Goal: Task Accomplishment & Management: Complete application form

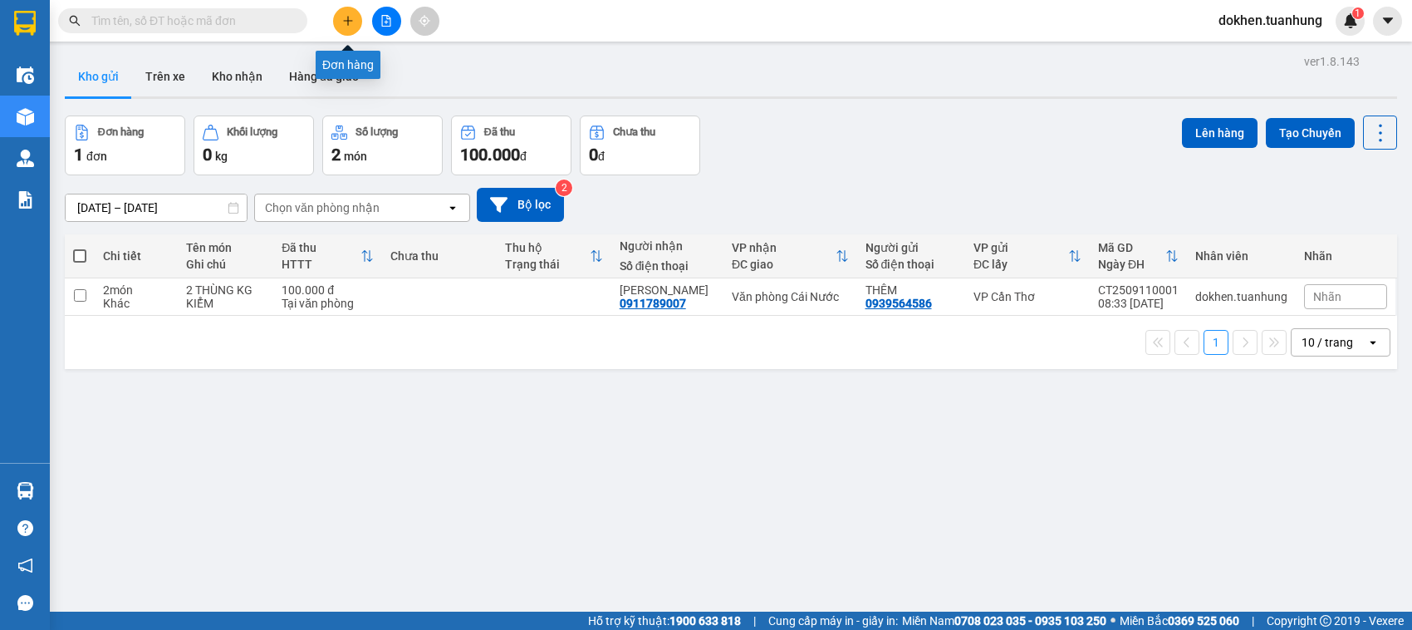
click at [343, 13] on button at bounding box center [347, 21] width 29 height 29
click at [343, 13] on body "Kết quả tìm kiếm ( 0 ) Bộ lọc No Data dokhen.tuanhung 1 Điều hành xe Kho hàng m…" at bounding box center [706, 315] width 1412 height 630
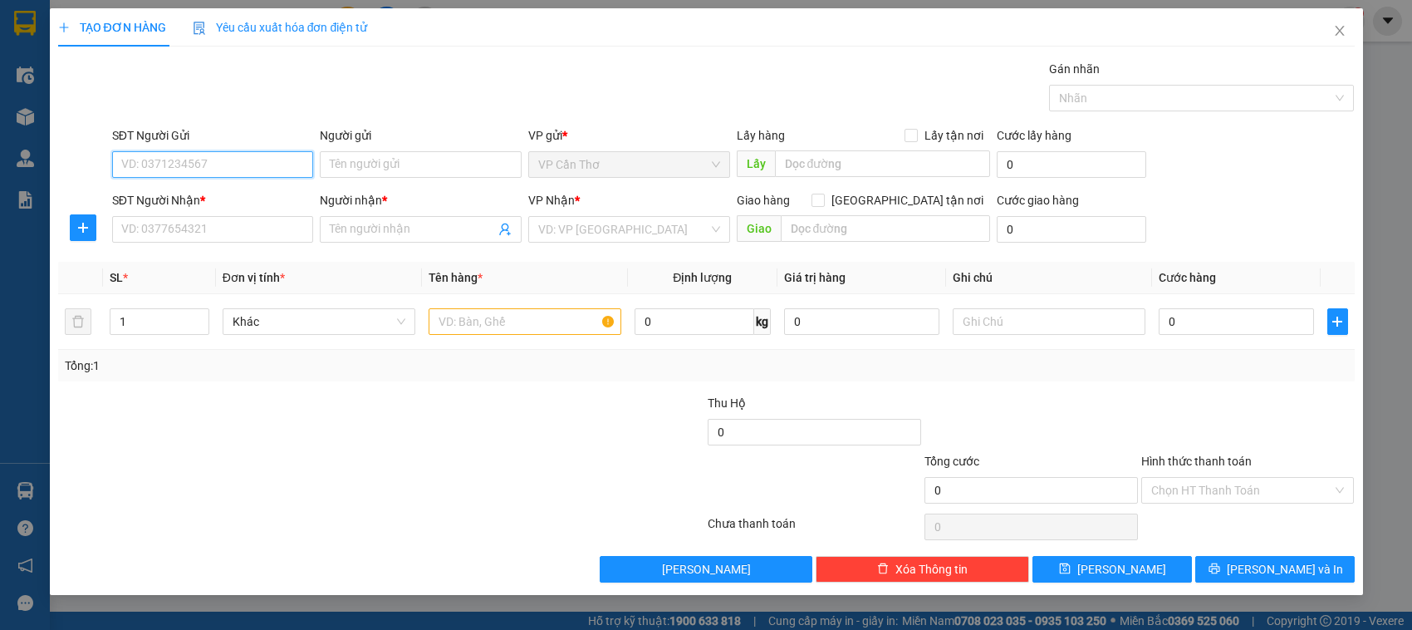
click at [233, 155] on input "SĐT Người Gửi" at bounding box center [213, 164] width 202 height 27
click at [247, 205] on div "0973357550 - [GEOGRAPHIC_DATA]" at bounding box center [215, 198] width 187 height 18
type input "0973357550"
type input "ĐẠI VIỆT"
type input "0973357550"
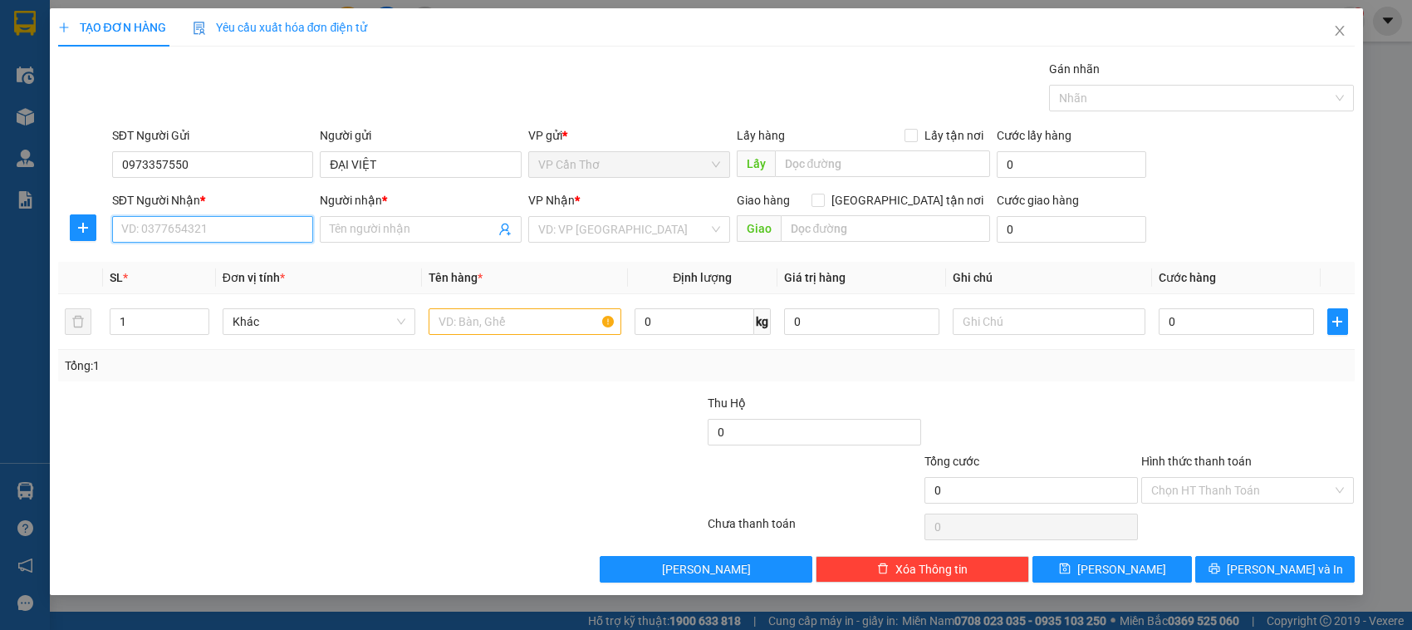
click at [282, 242] on input "SĐT Người Nhận *" at bounding box center [213, 229] width 202 height 27
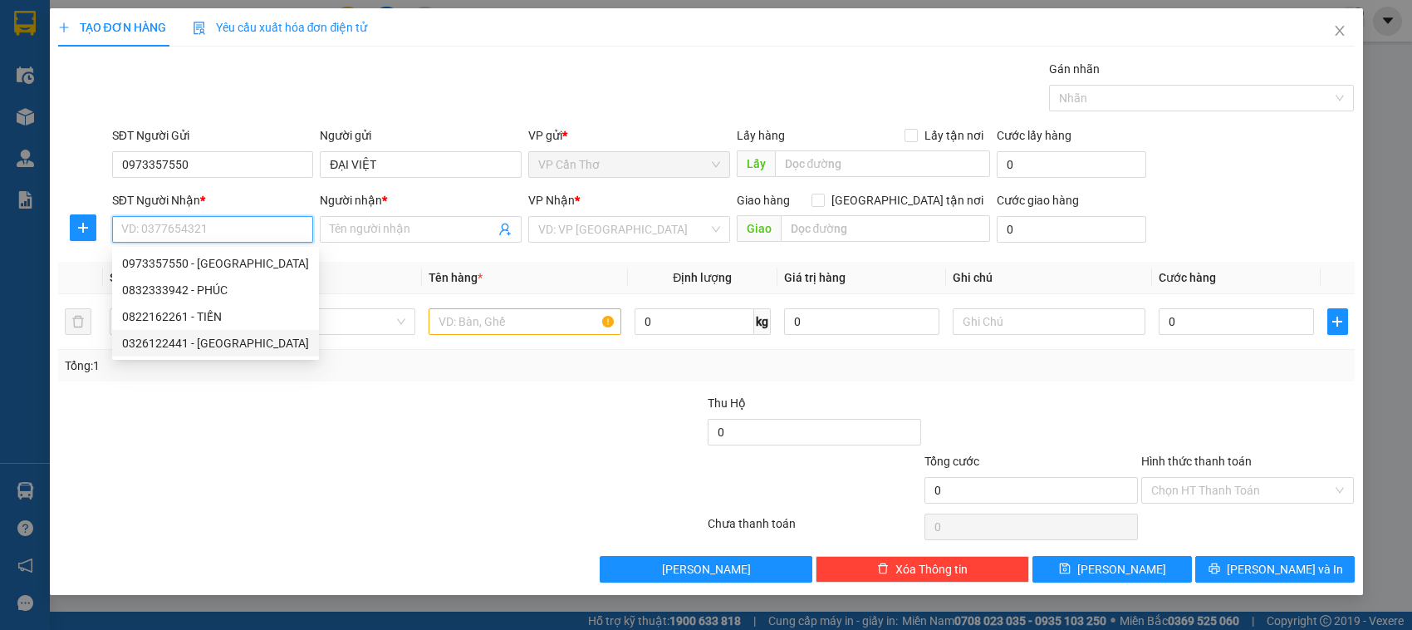
click at [249, 345] on div "0326122441 - [GEOGRAPHIC_DATA]" at bounding box center [215, 343] width 187 height 18
type input "0326122441"
type input "[PERSON_NAME]"
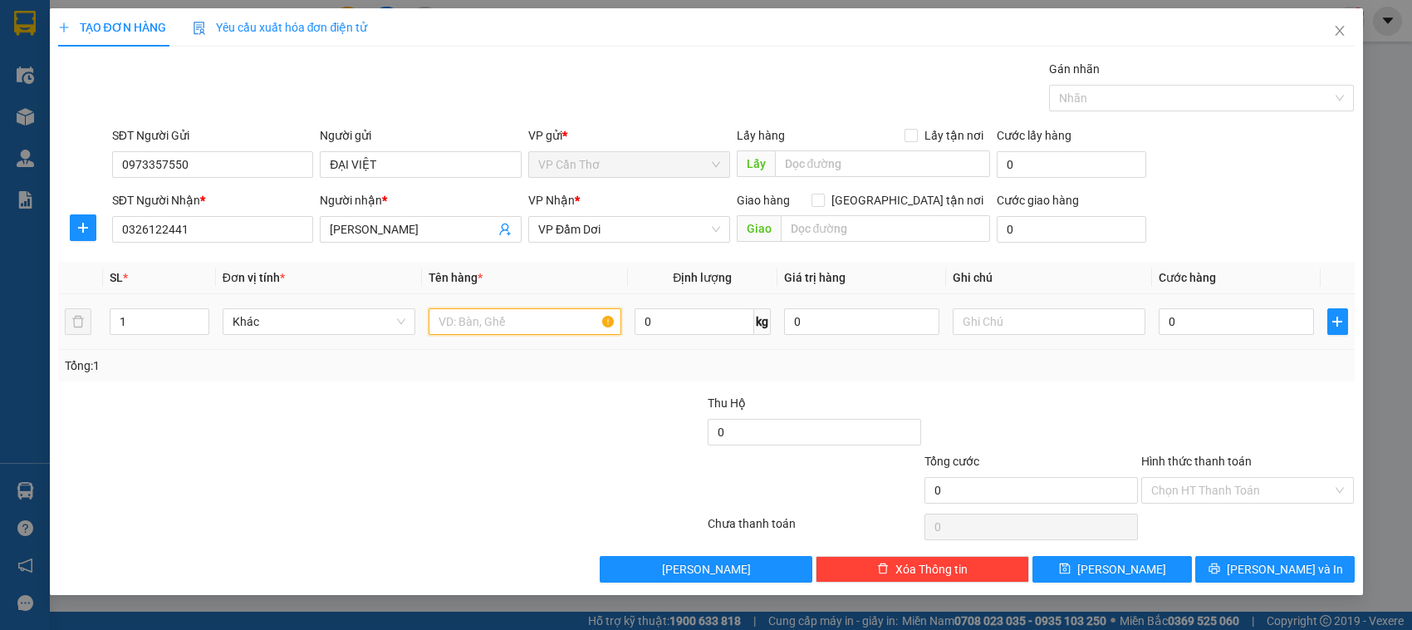
click at [478, 324] on input "text" at bounding box center [525, 321] width 193 height 27
type input "1 BỌC KG KIỂM"
click at [1167, 322] on input "0" at bounding box center [1236, 321] width 155 height 27
type input "3"
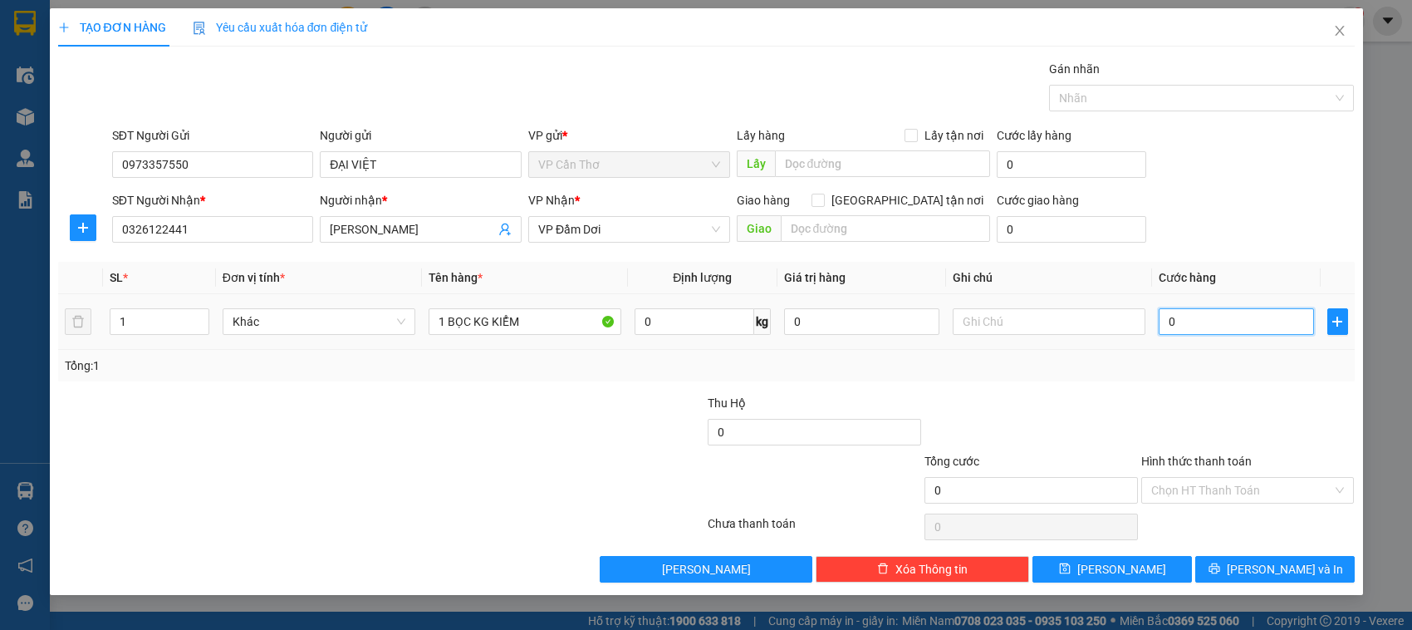
type input "3"
type input "30"
type input "300"
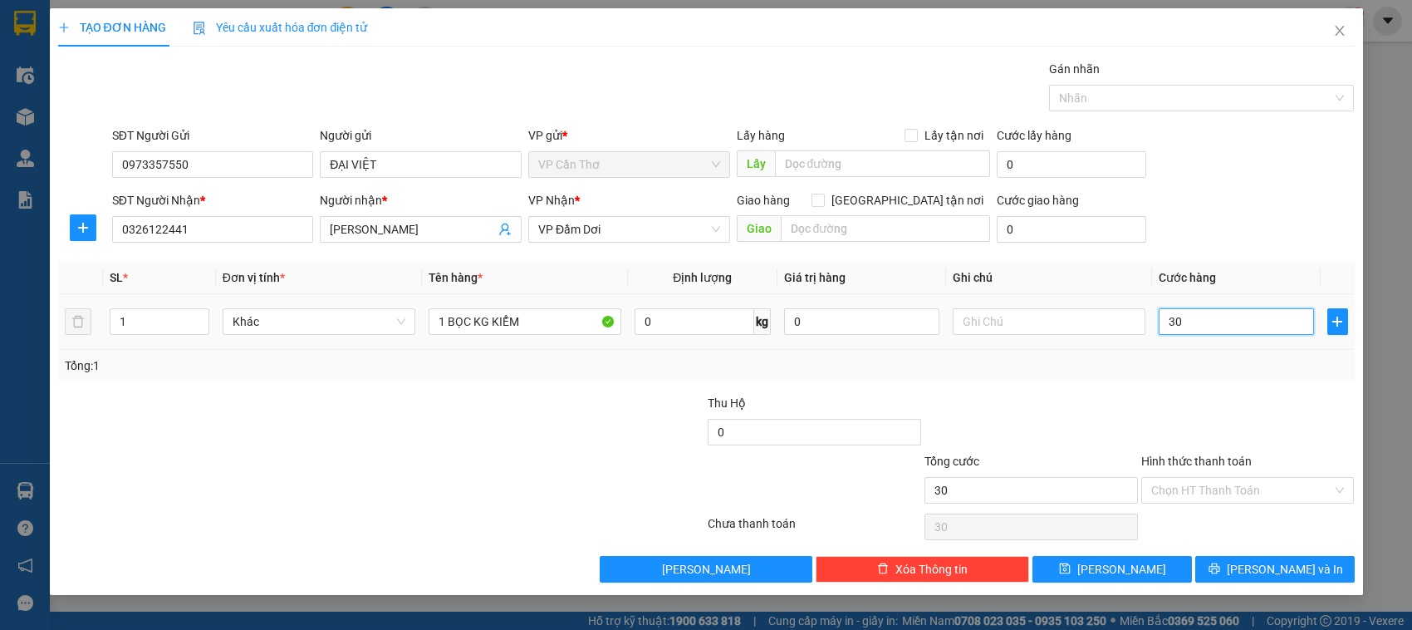
type input "300"
type input "3.000"
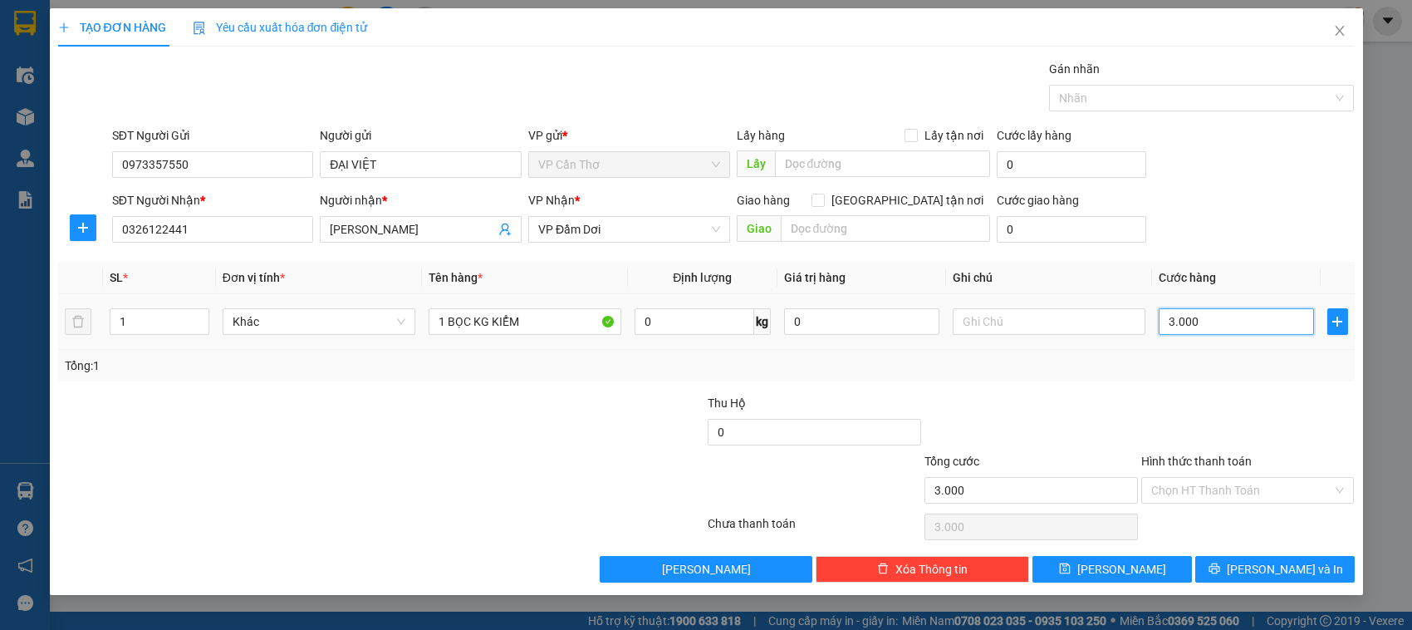
type input "30.000"
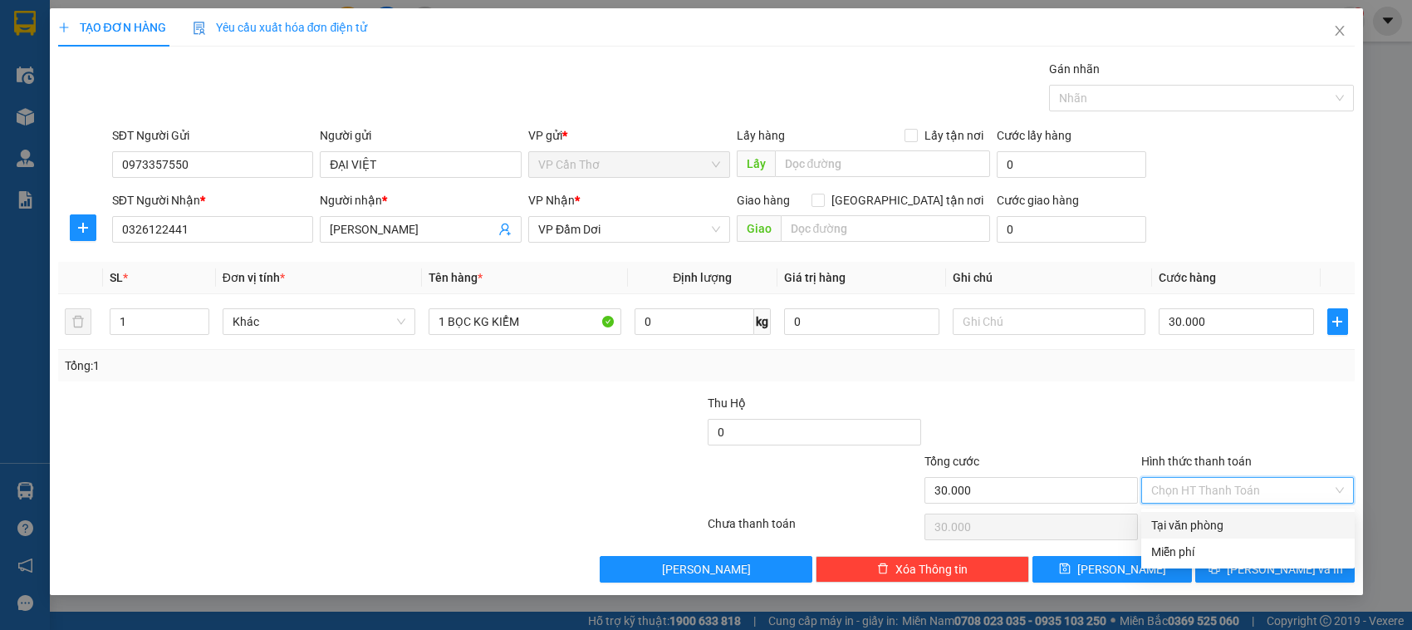
click at [1185, 491] on input "Hình thức thanh toán" at bounding box center [1242, 490] width 182 height 25
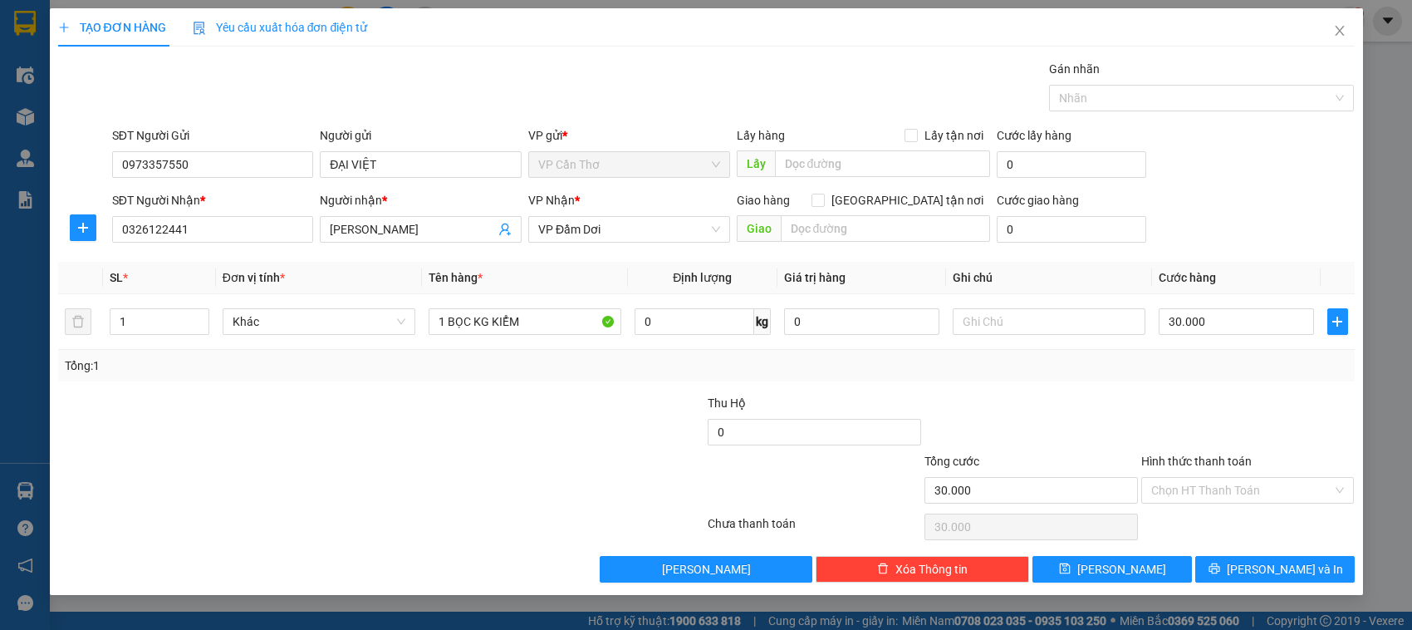
click at [1194, 413] on div at bounding box center [1248, 423] width 217 height 58
click at [1235, 559] on button "[PERSON_NAME] và In" at bounding box center [1275, 569] width 160 height 27
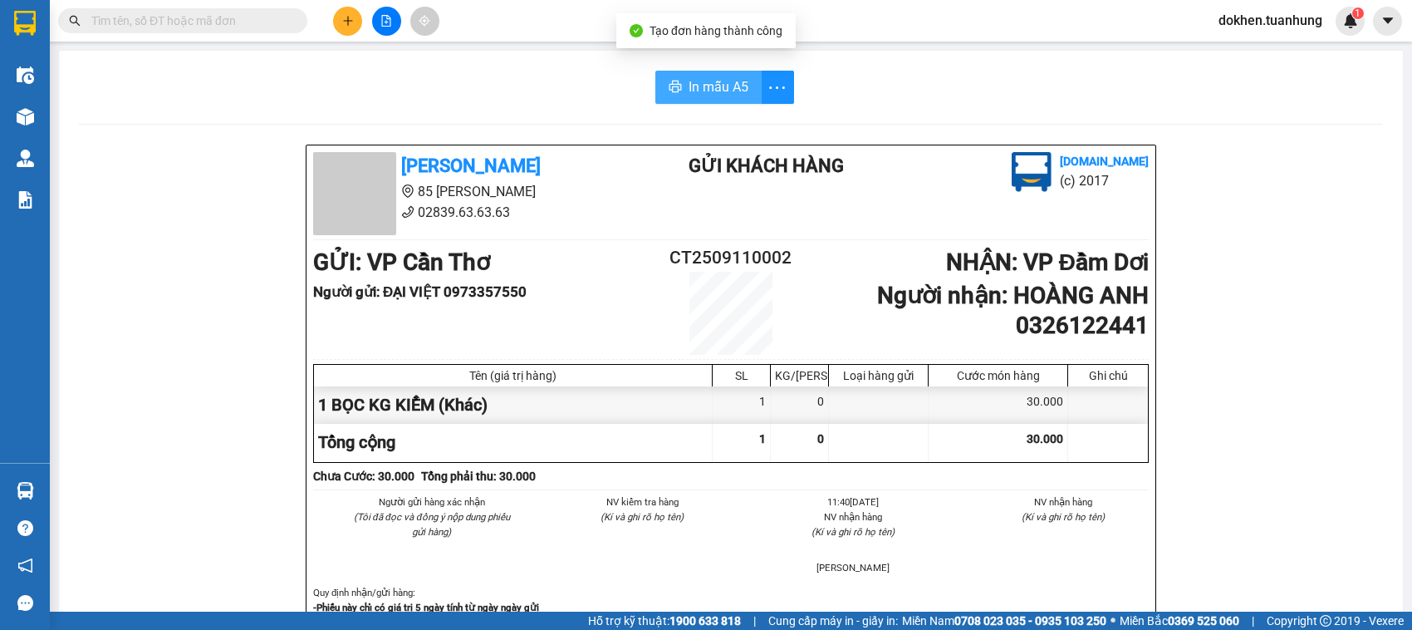
click at [710, 87] on span "In mẫu A5" at bounding box center [719, 86] width 60 height 21
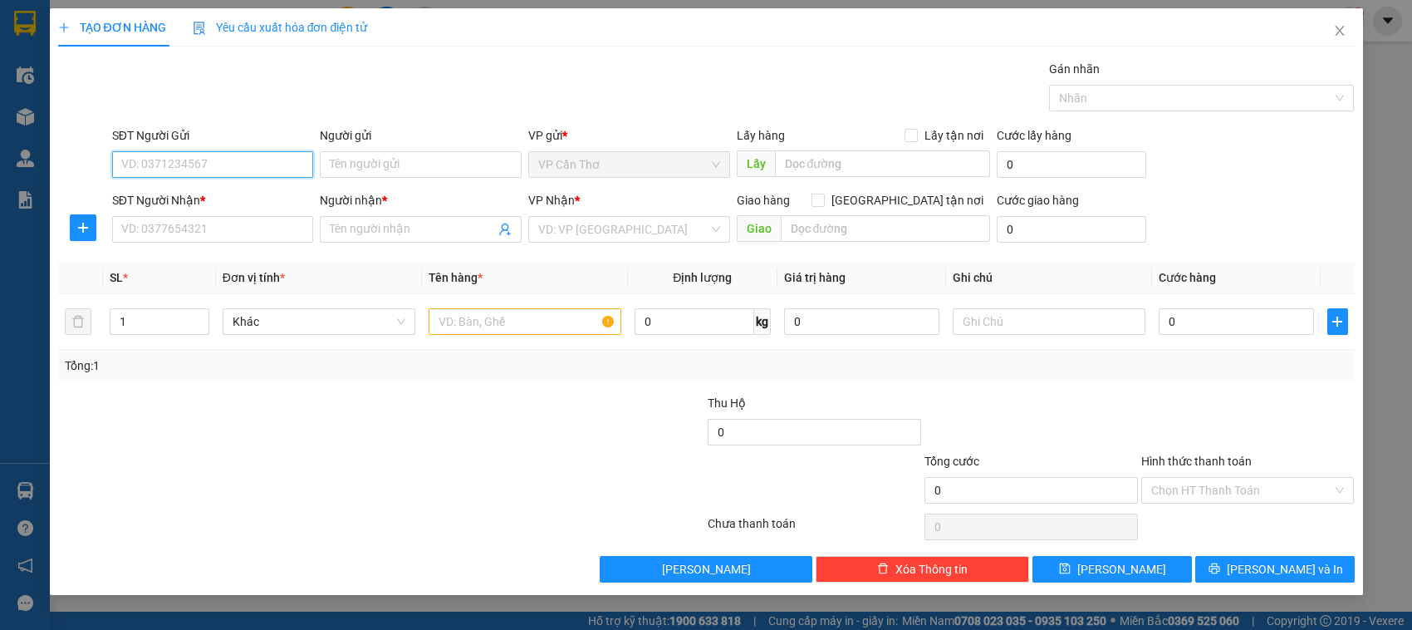
click at [174, 167] on input "SĐT Người Gửi" at bounding box center [213, 164] width 202 height 27
click at [224, 196] on div "0947860905 - CHẤN" at bounding box center [213, 198] width 182 height 18
type input "0947860905"
type input "CHẤN"
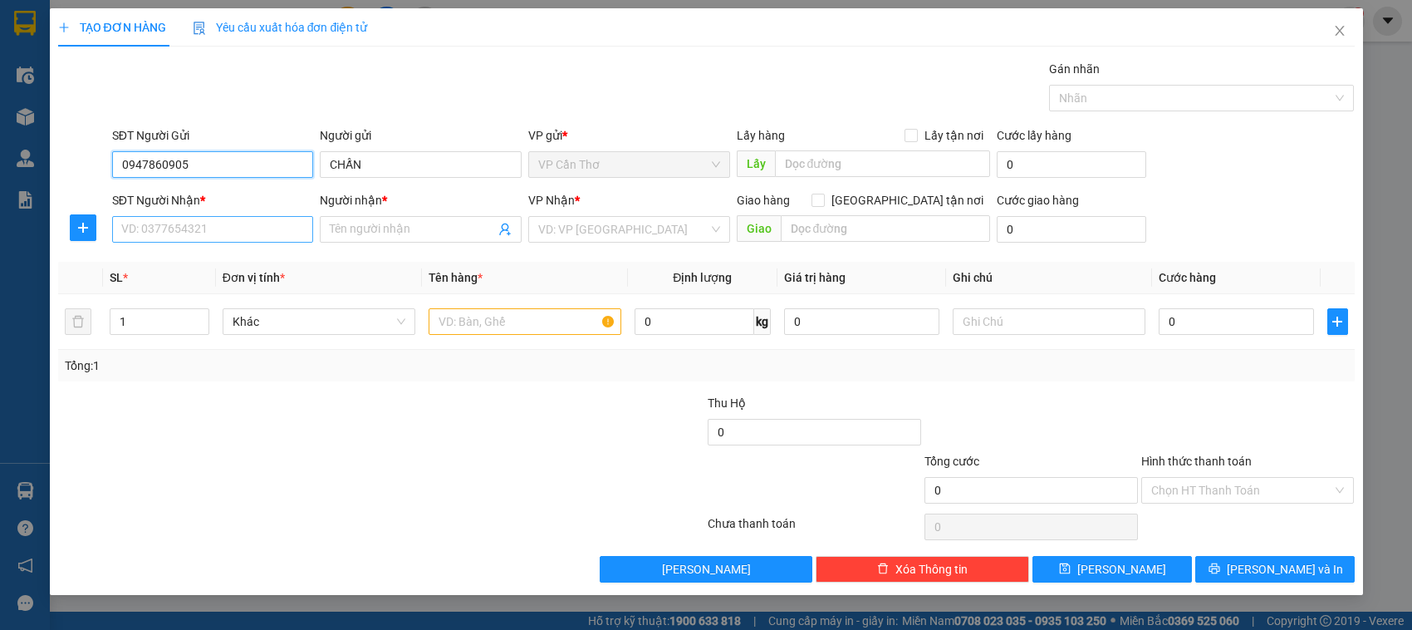
type input "0947860905"
click at [231, 230] on input "SĐT Người Nhận *" at bounding box center [213, 229] width 202 height 27
type input "3"
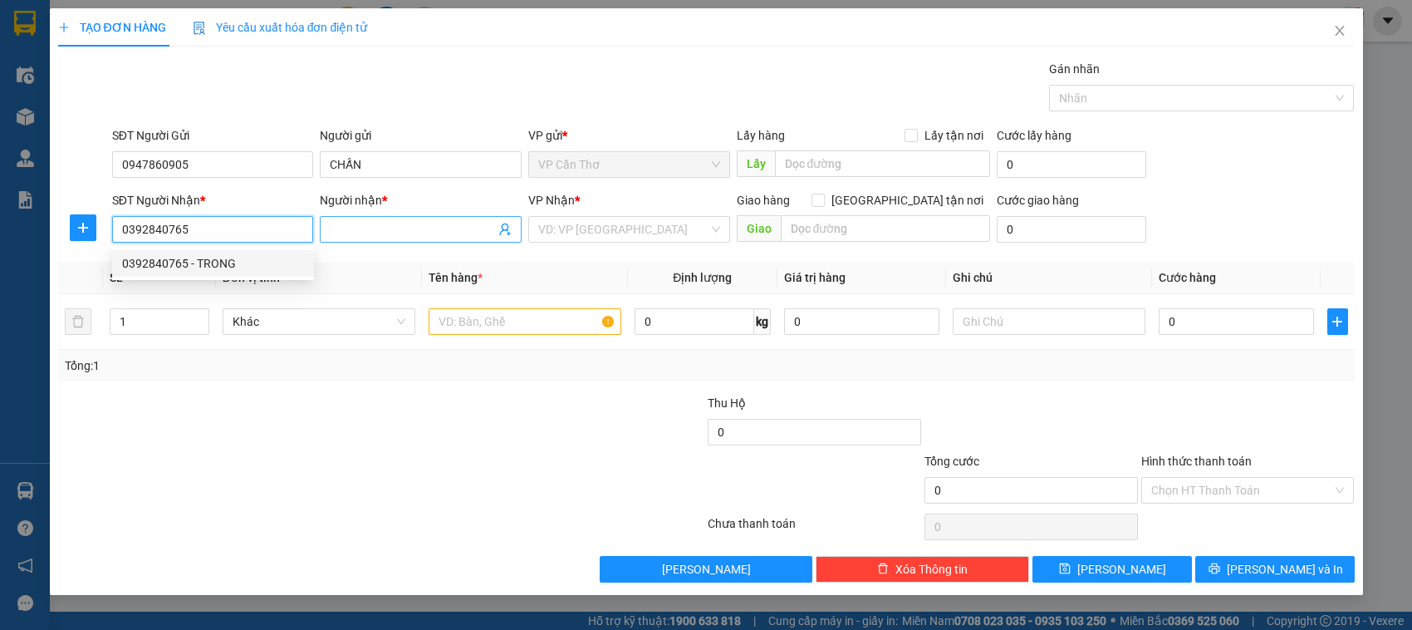
type input "0392840765"
click at [371, 237] on input "Người nhận *" at bounding box center [412, 229] width 165 height 18
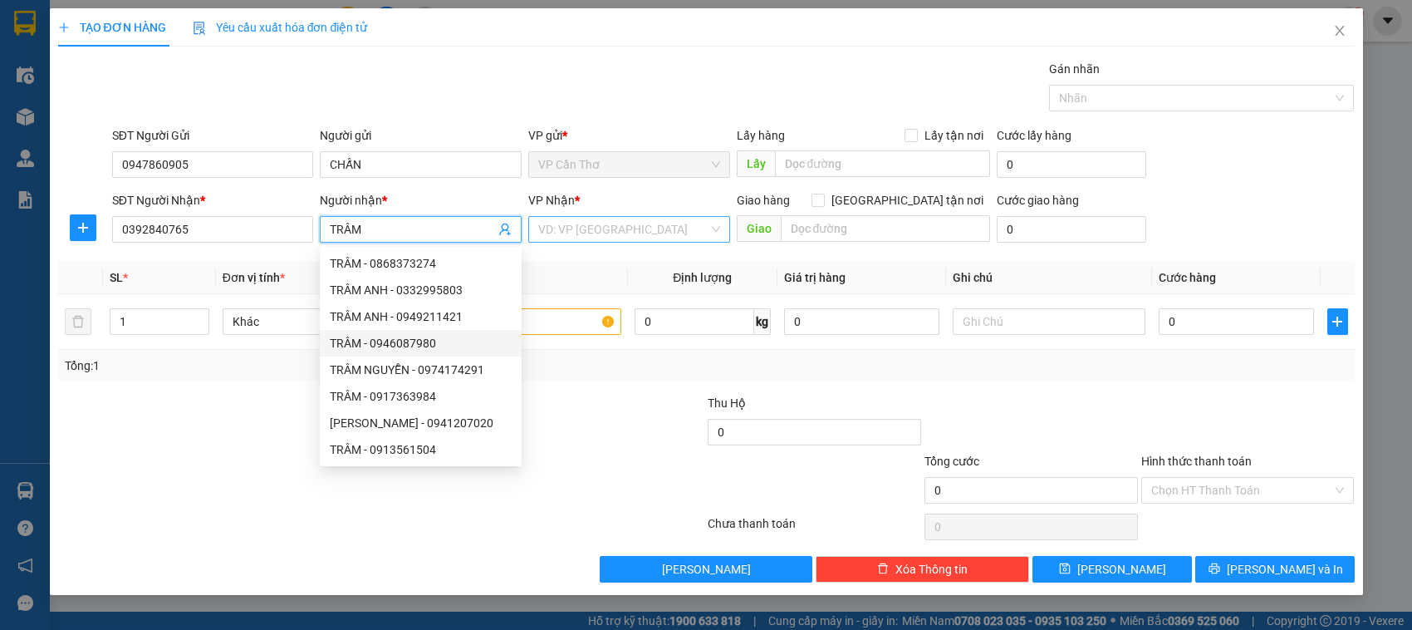
type input "TRÂM"
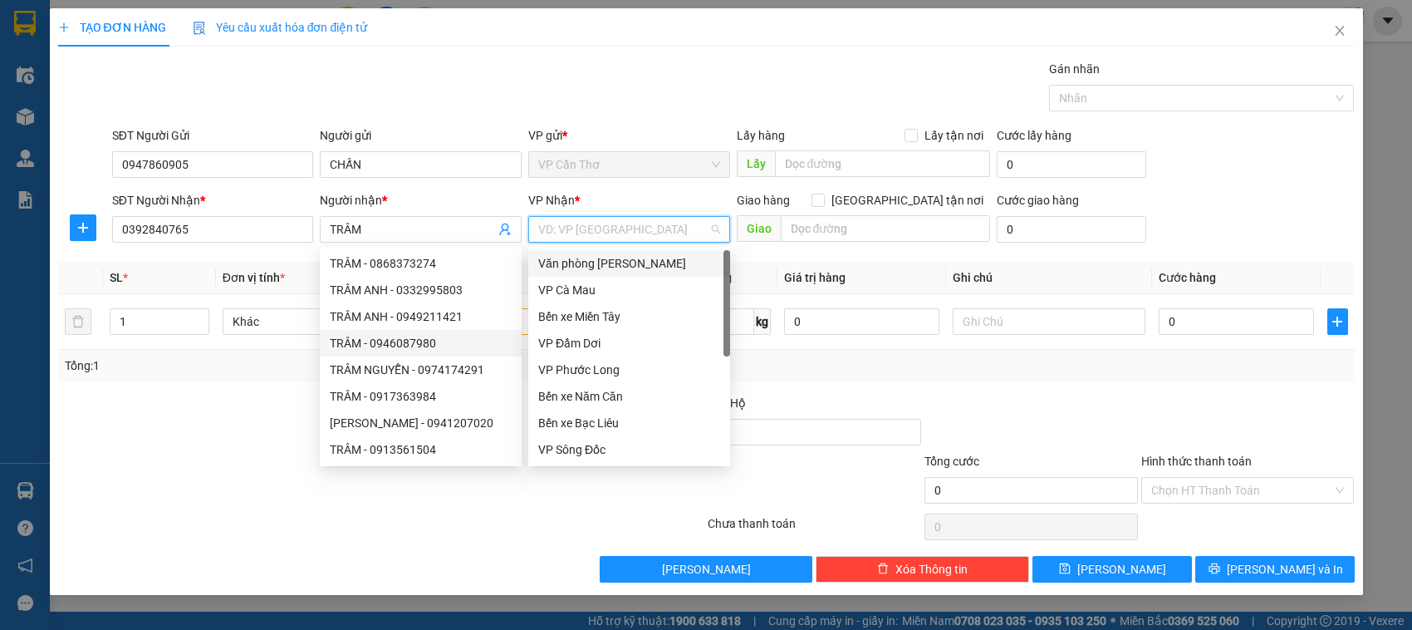
click at [569, 234] on input "search" at bounding box center [623, 229] width 170 height 25
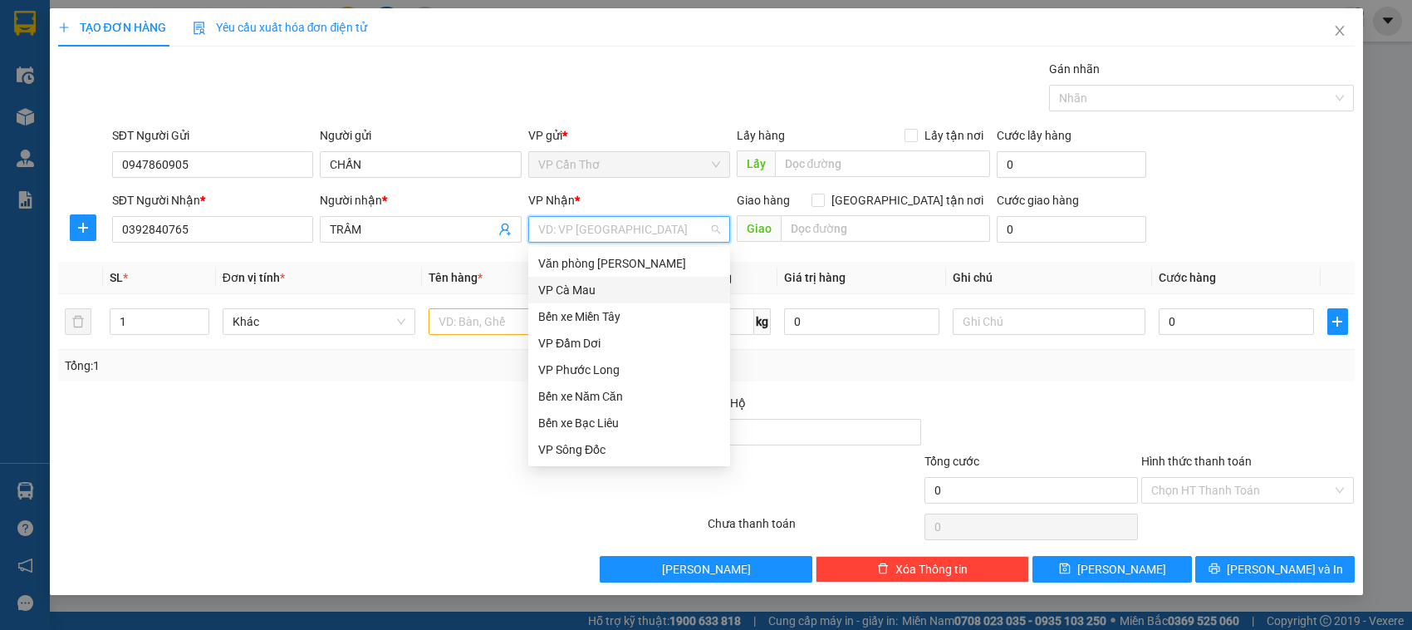
click at [583, 288] on div "VP Cà Mau" at bounding box center [629, 290] width 182 height 18
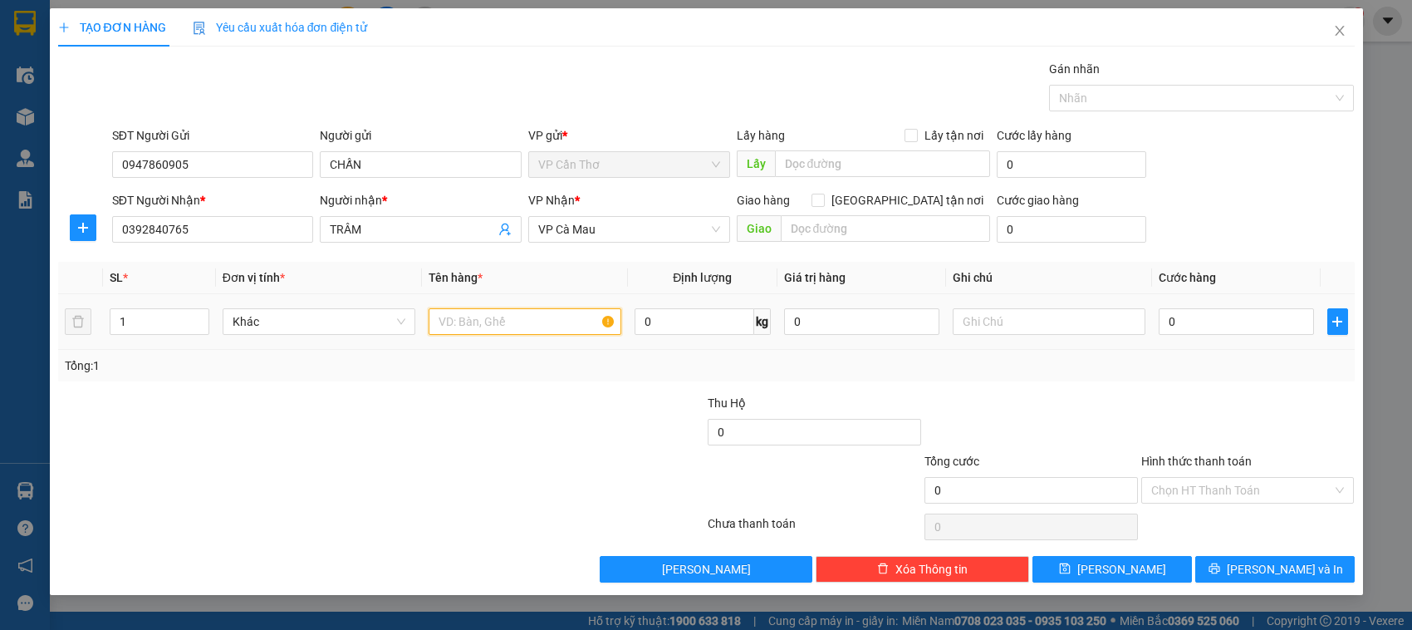
click at [497, 332] on input "text" at bounding box center [525, 321] width 193 height 27
type input "1 KIỆN KG KIỂM"
click at [1161, 317] on input "0" at bounding box center [1236, 321] width 155 height 27
type input "4"
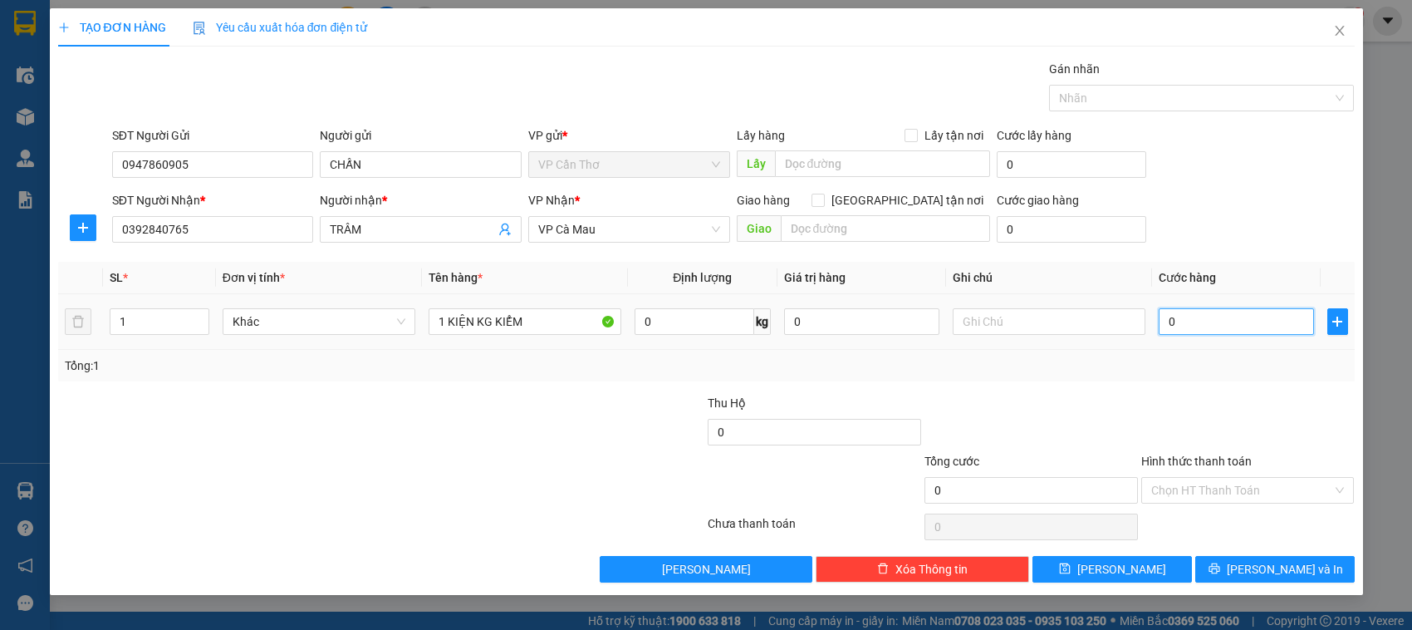
type input "4"
type input "40"
type input "400"
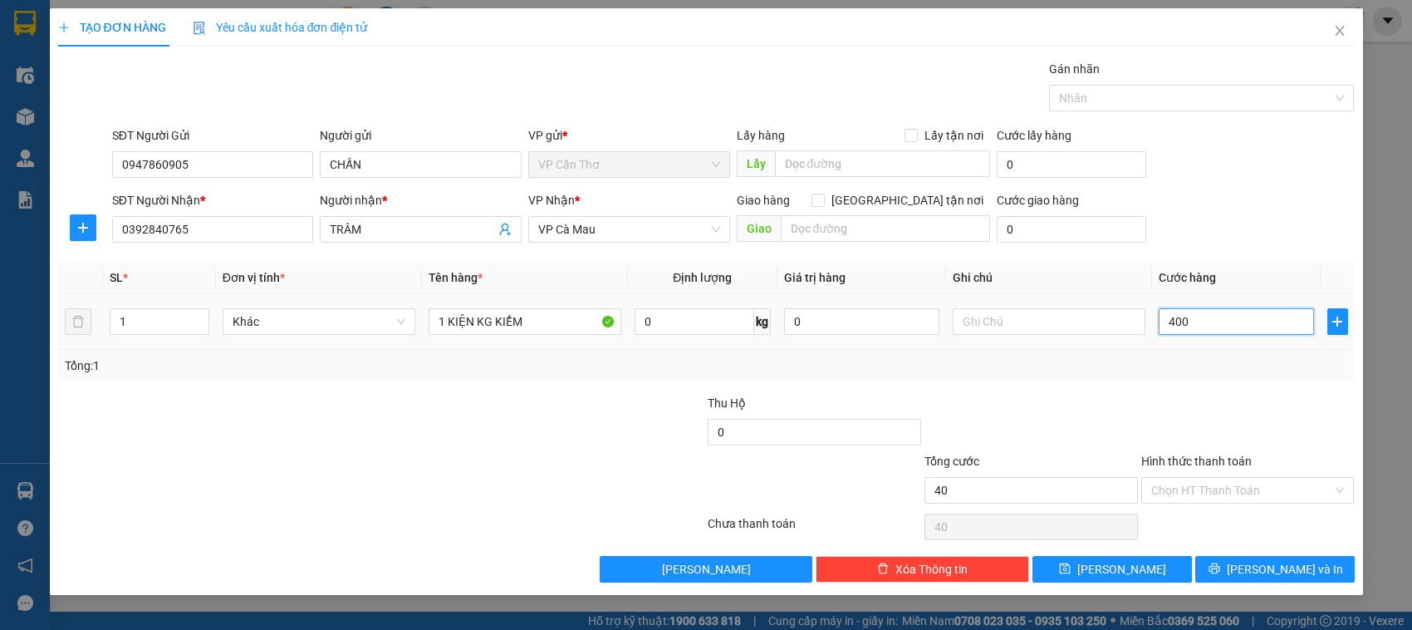
type input "400"
type input "4.000"
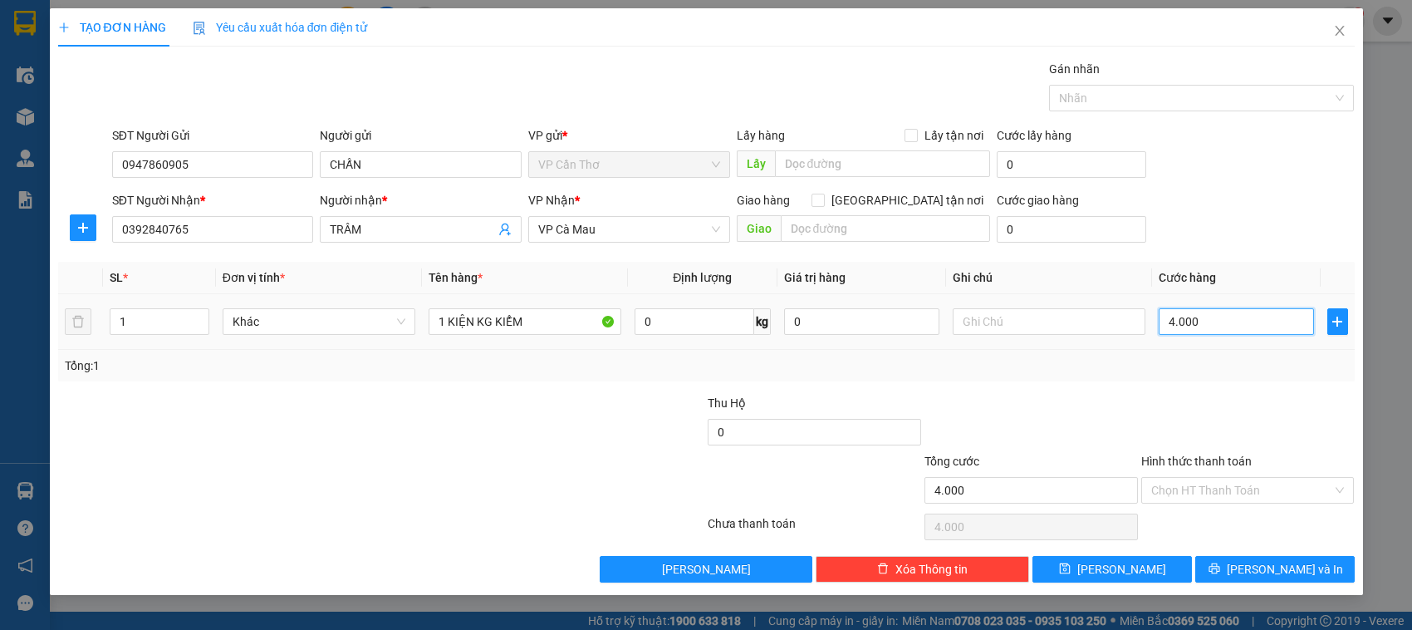
type input "40.000"
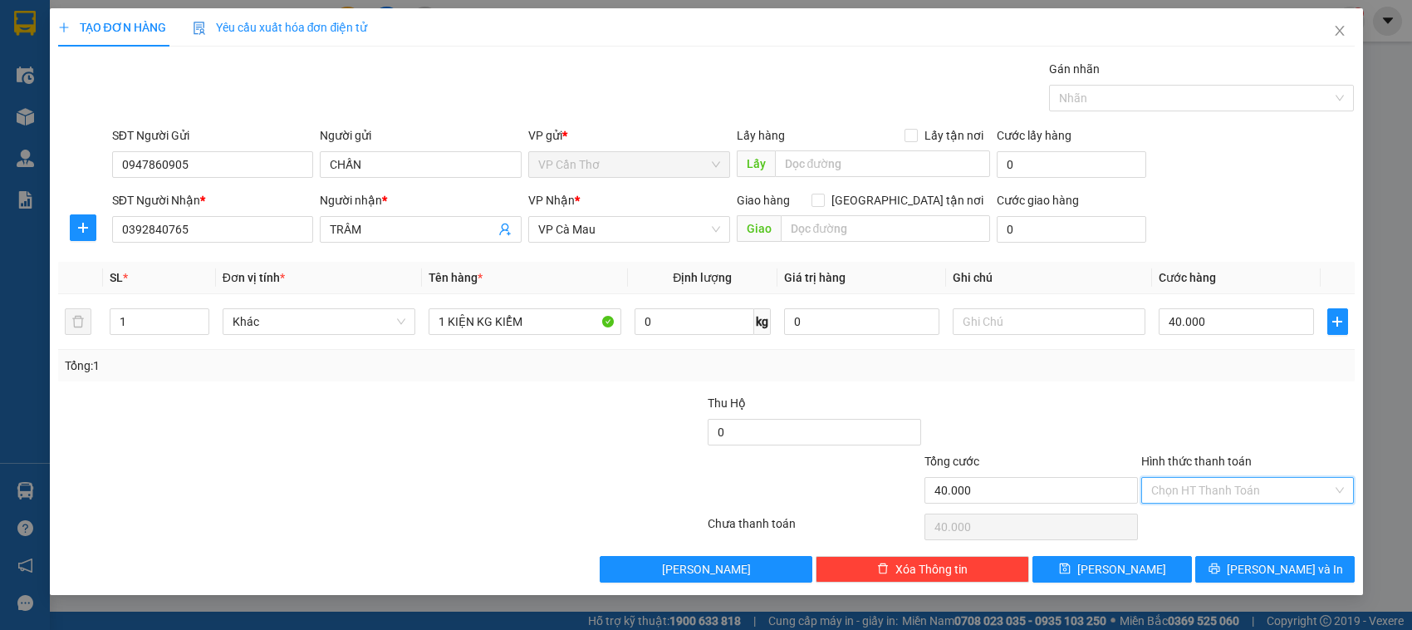
click at [1198, 487] on input "Hình thức thanh toán" at bounding box center [1242, 490] width 182 height 25
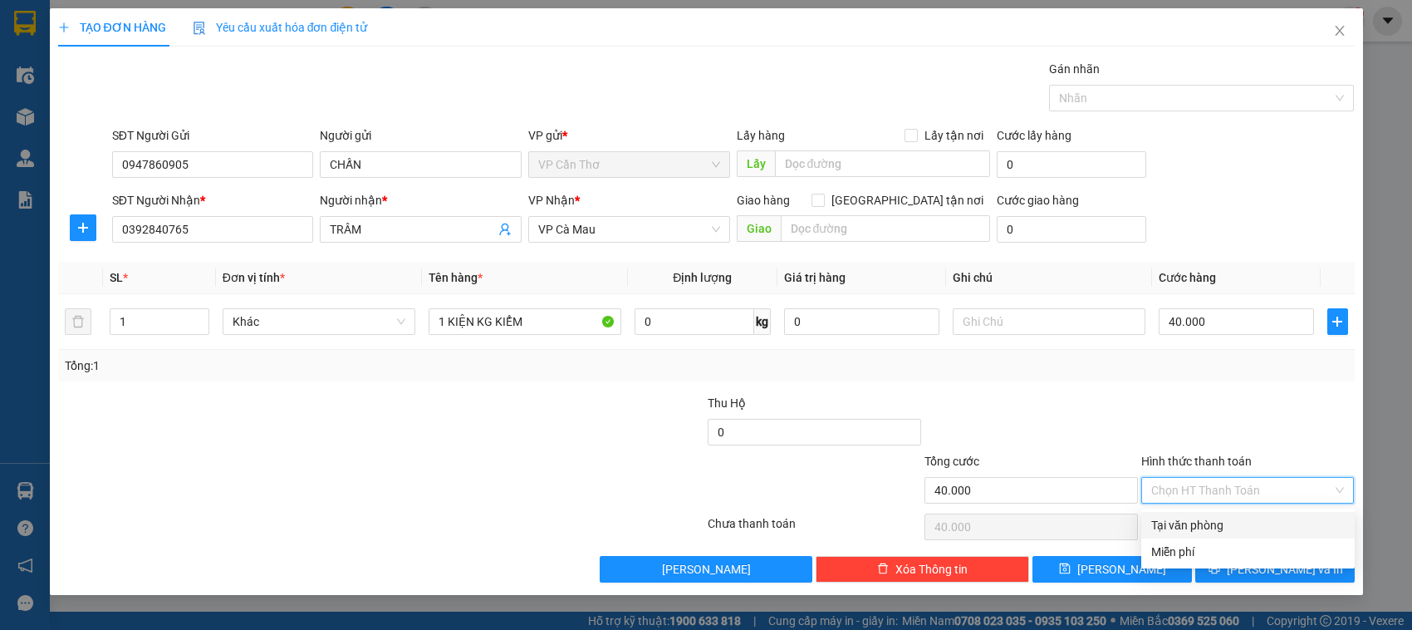
click at [1214, 519] on div "Tại văn phòng" at bounding box center [1248, 525] width 194 height 18
type input "0"
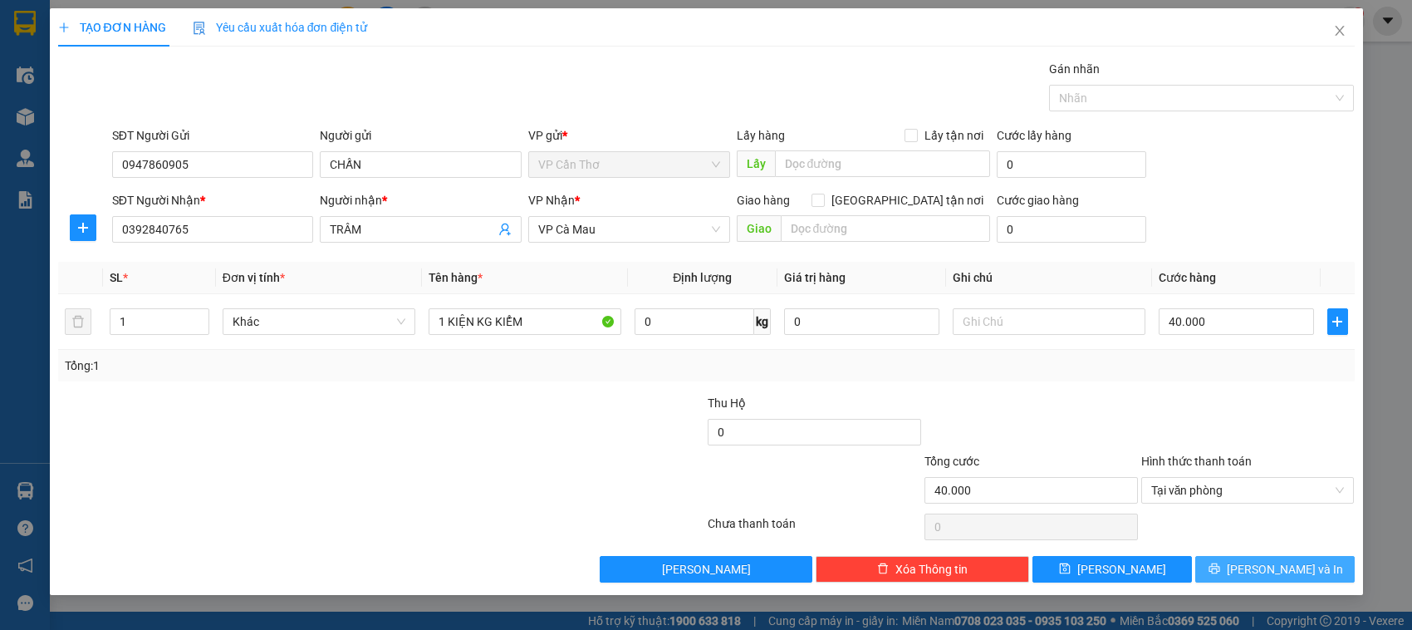
click at [1234, 573] on button "[PERSON_NAME] và In" at bounding box center [1275, 569] width 160 height 27
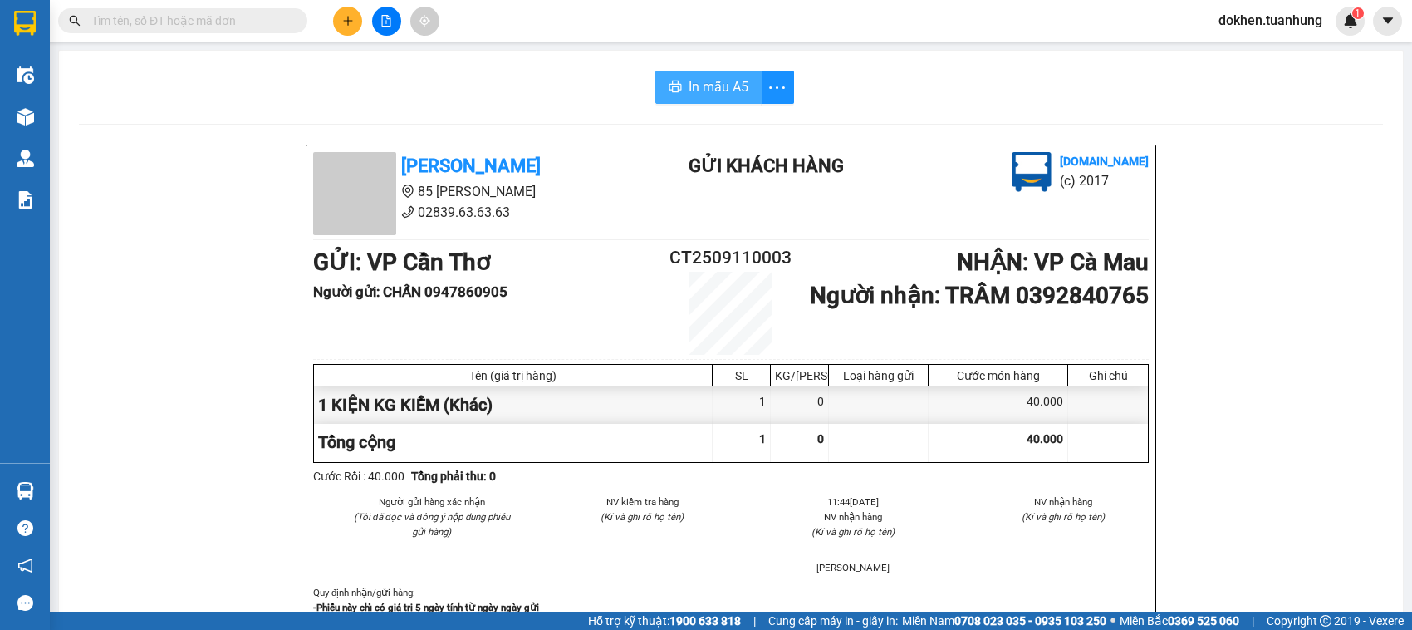
click at [700, 85] on span "In mẫu A5" at bounding box center [719, 86] width 60 height 21
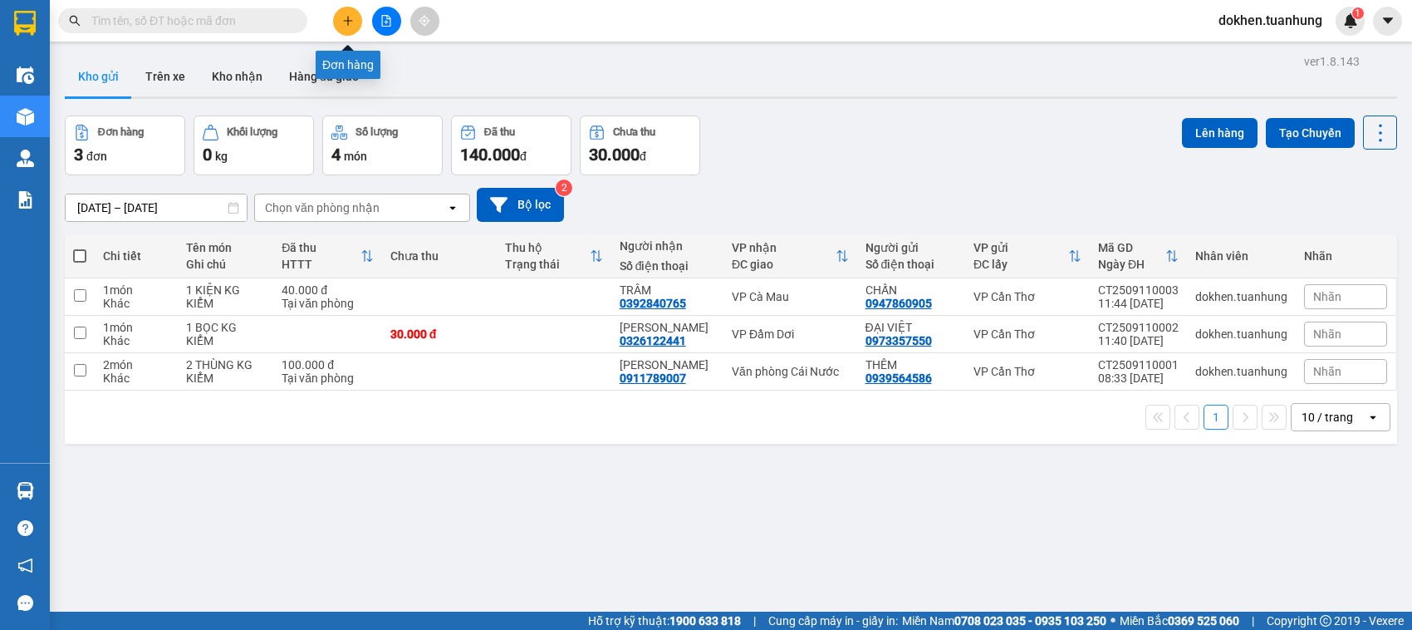
click at [343, 23] on icon "plus" at bounding box center [348, 21] width 12 height 12
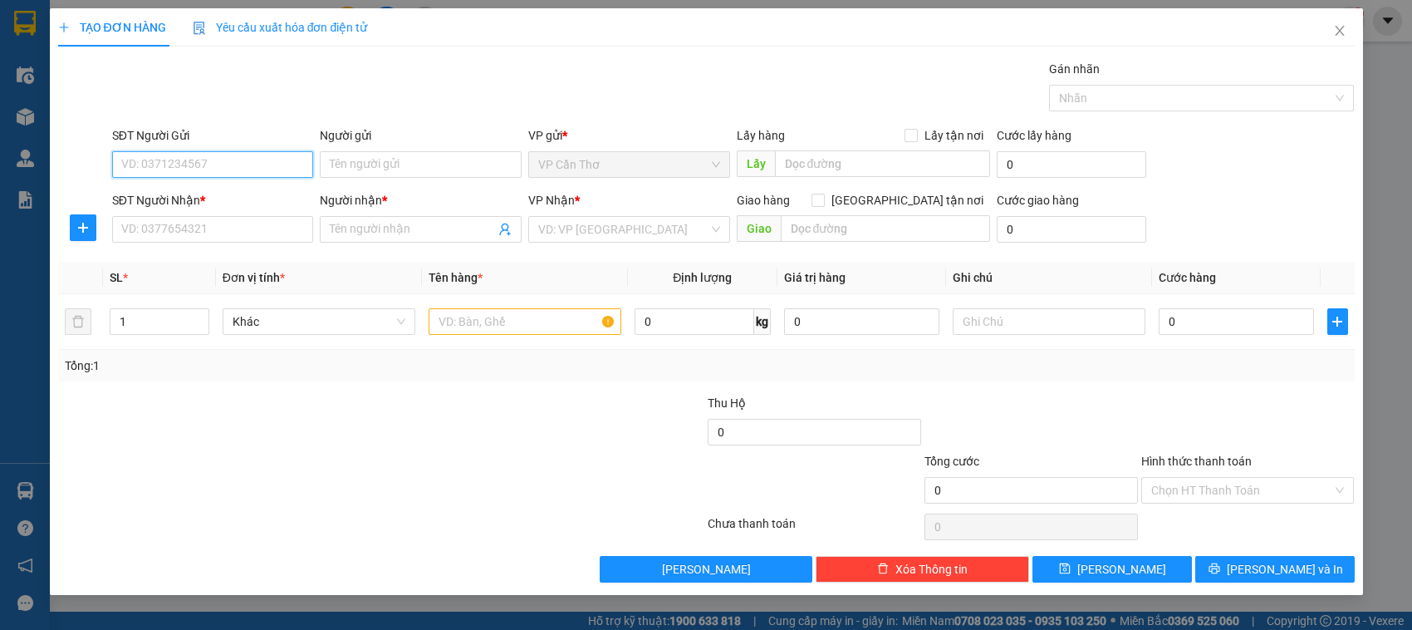
click at [272, 170] on input "SĐT Người Gửi" at bounding box center [213, 164] width 202 height 27
type input "0939036546"
click at [220, 197] on div "0939036546 - NGA" at bounding box center [213, 198] width 182 height 18
type input "NGA"
type input "0939036546"
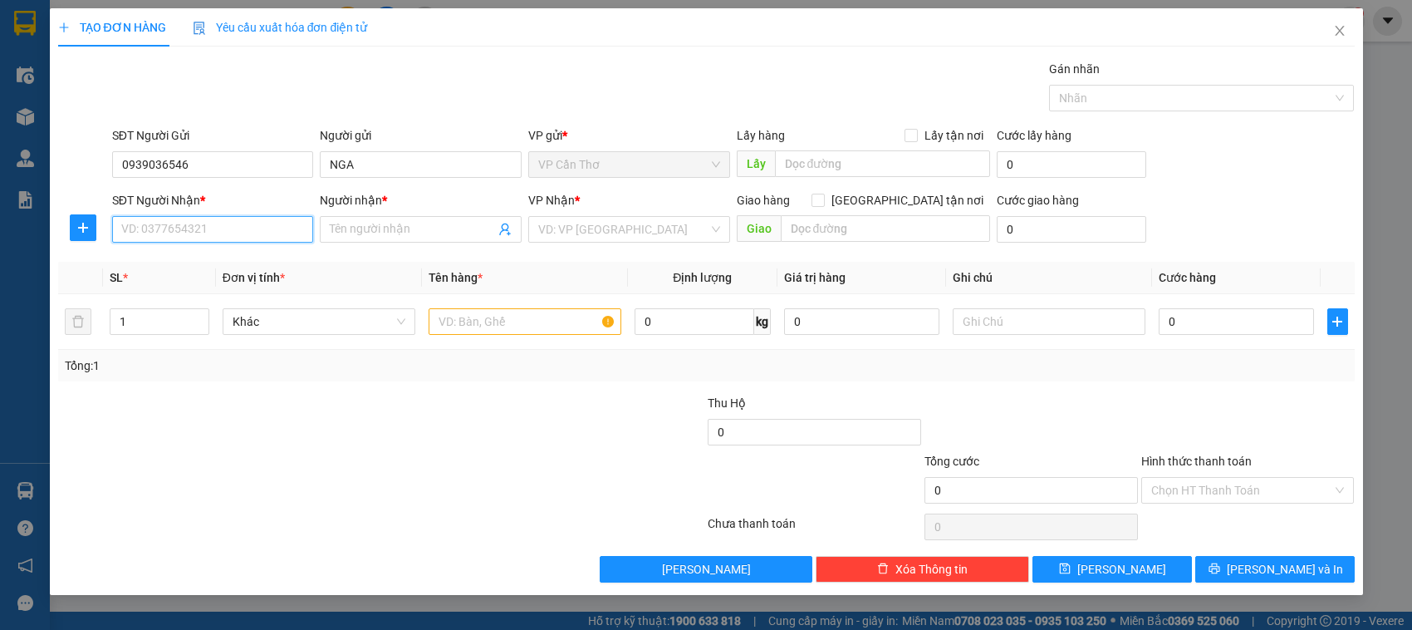
click at [222, 233] on input "SĐT Người Nhận *" at bounding box center [213, 229] width 202 height 27
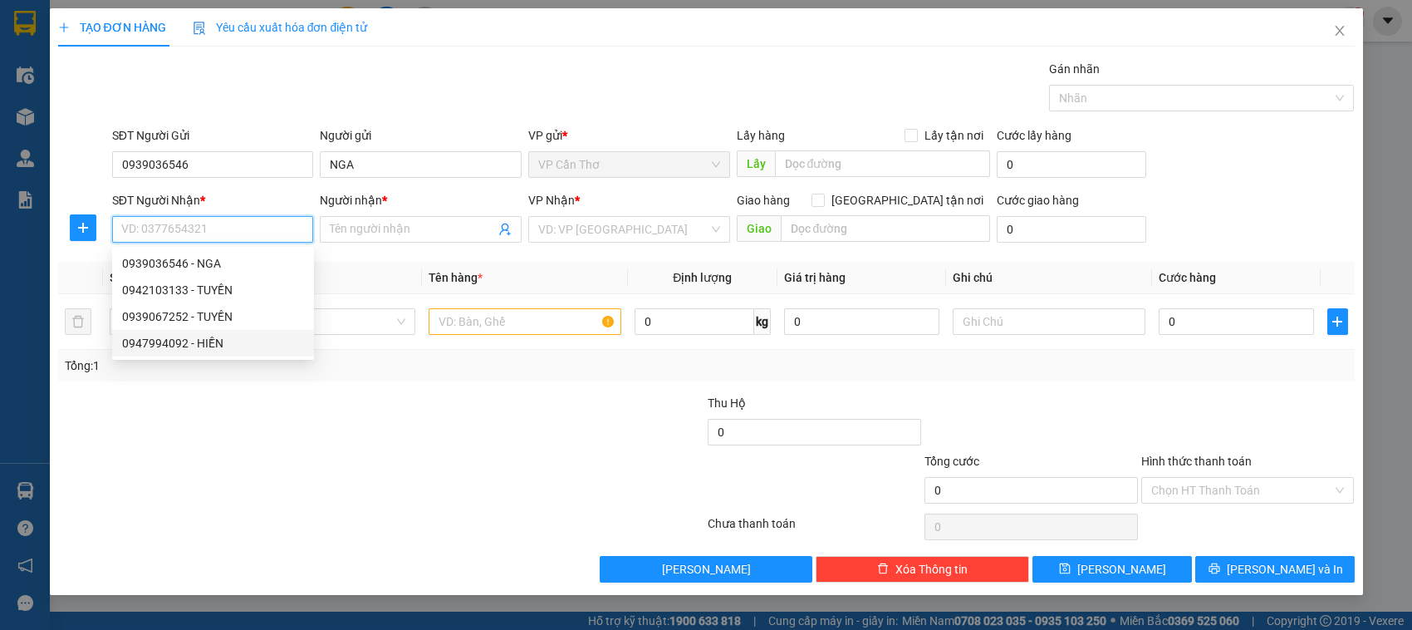
click at [216, 350] on div "0947994092 - HIỀN" at bounding box center [213, 343] width 182 height 18
type input "0947994092"
type input "HIỀN"
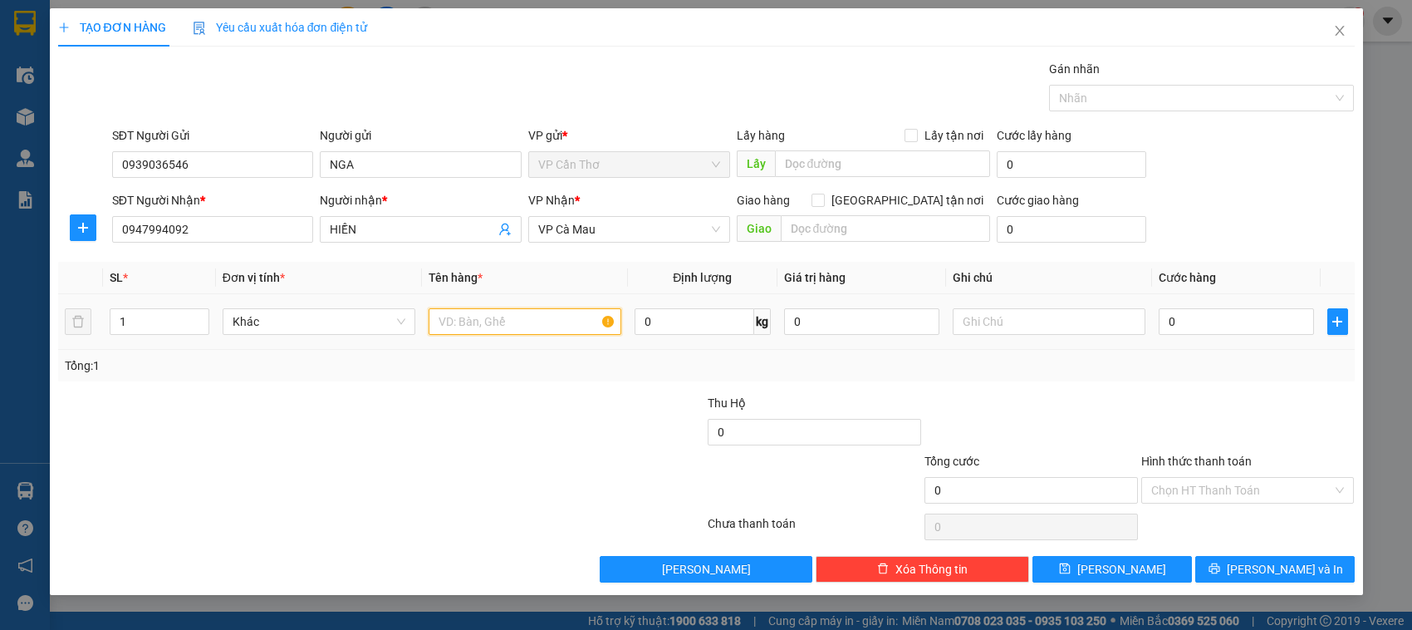
click at [476, 332] on input "text" at bounding box center [525, 321] width 193 height 27
type input "1 KIỆN KG KIỂM"
click at [1169, 326] on input "0" at bounding box center [1236, 321] width 155 height 27
type input "4"
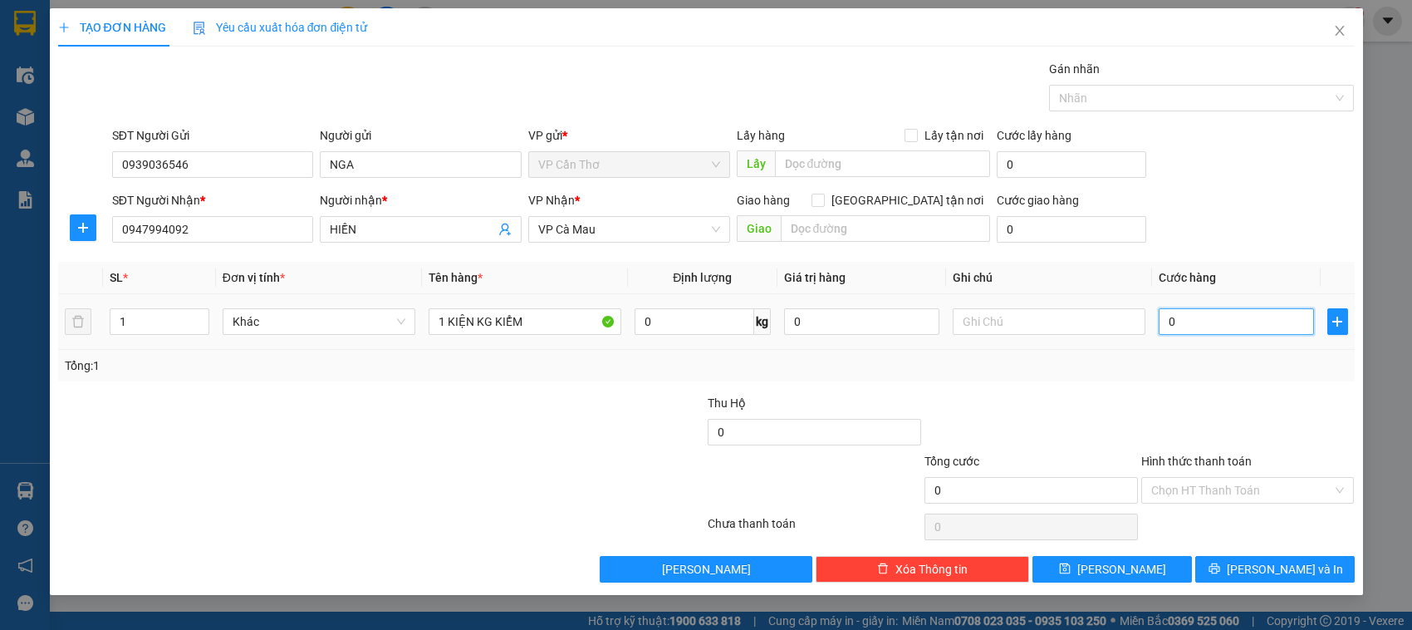
type input "4"
type input "40"
type input "400"
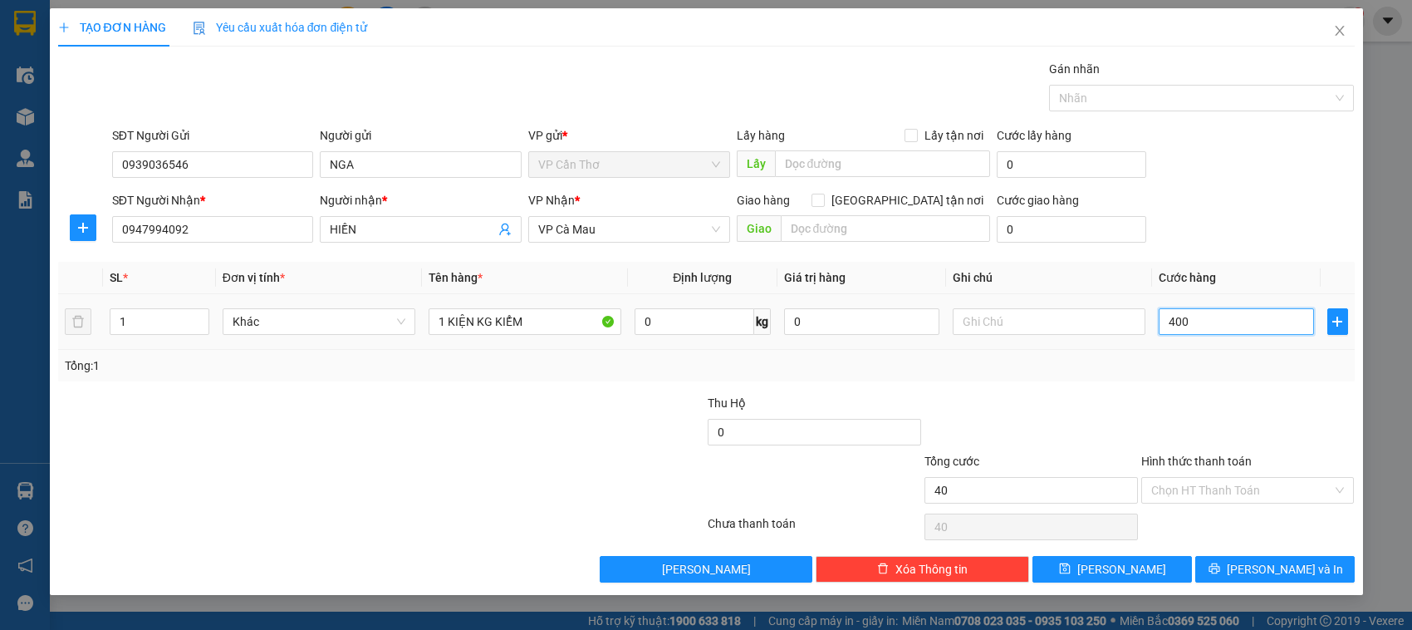
type input "400"
type input "4.000"
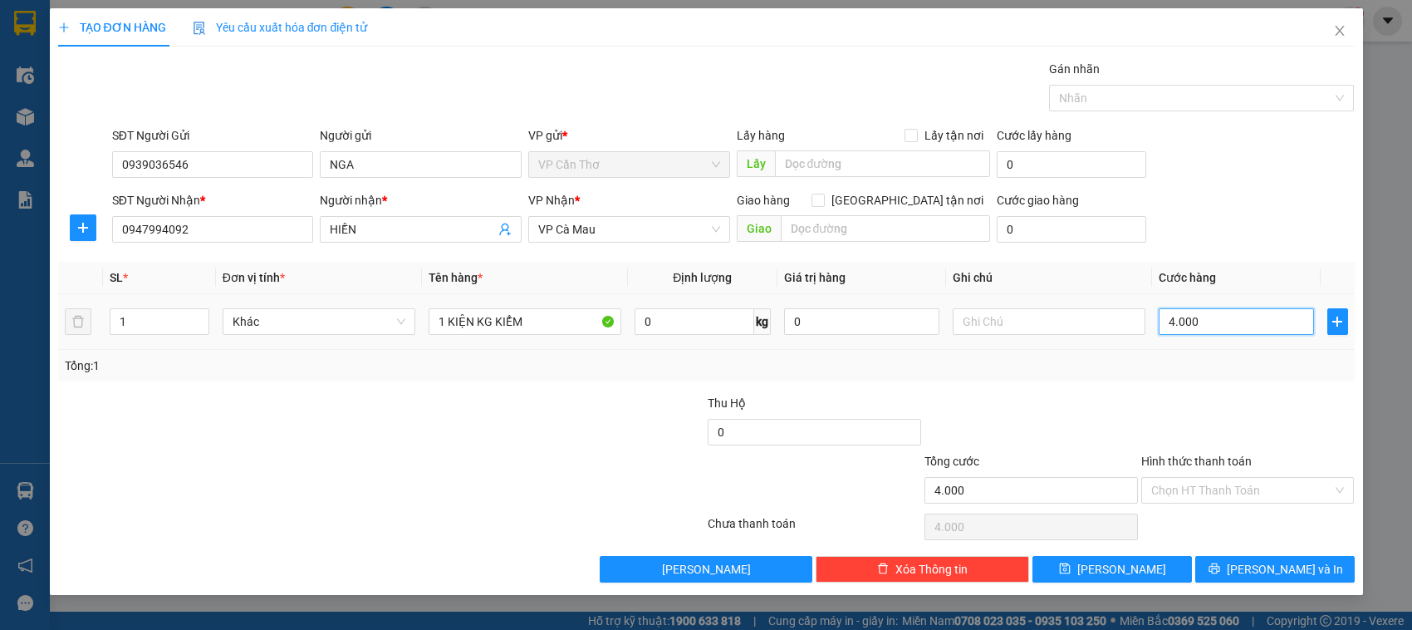
type input "40.000"
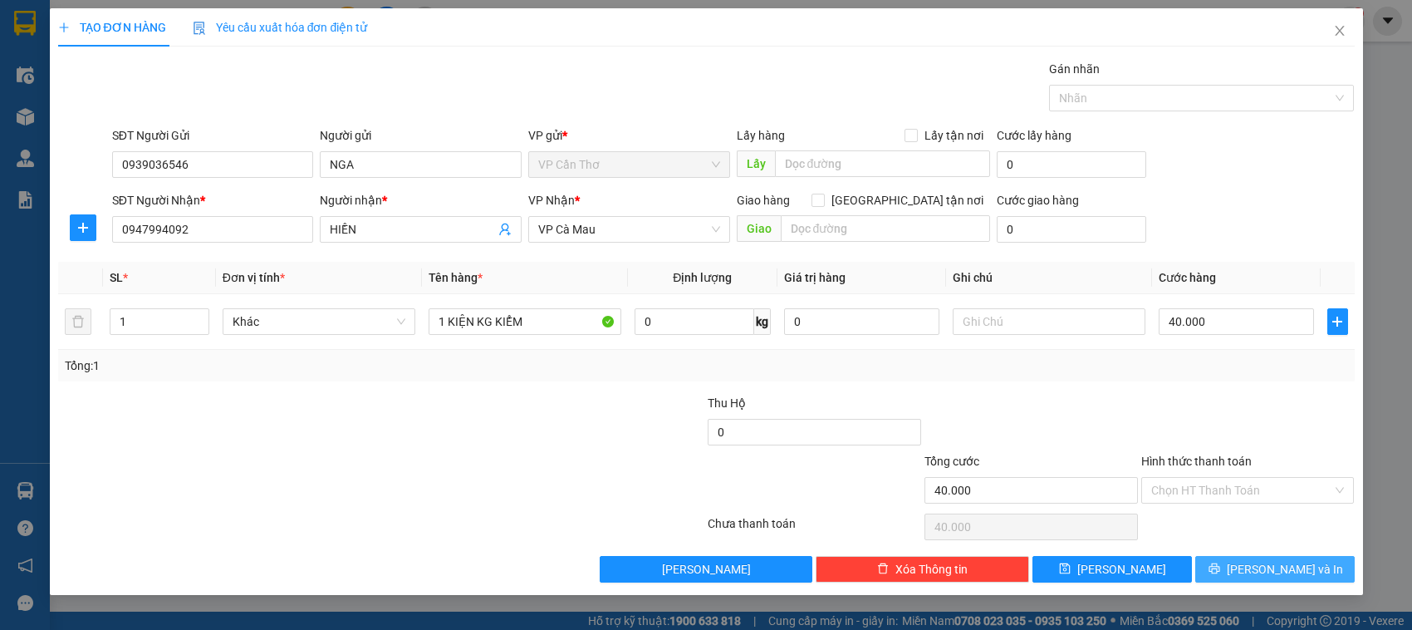
click at [1224, 573] on button "[PERSON_NAME] và In" at bounding box center [1275, 569] width 160 height 27
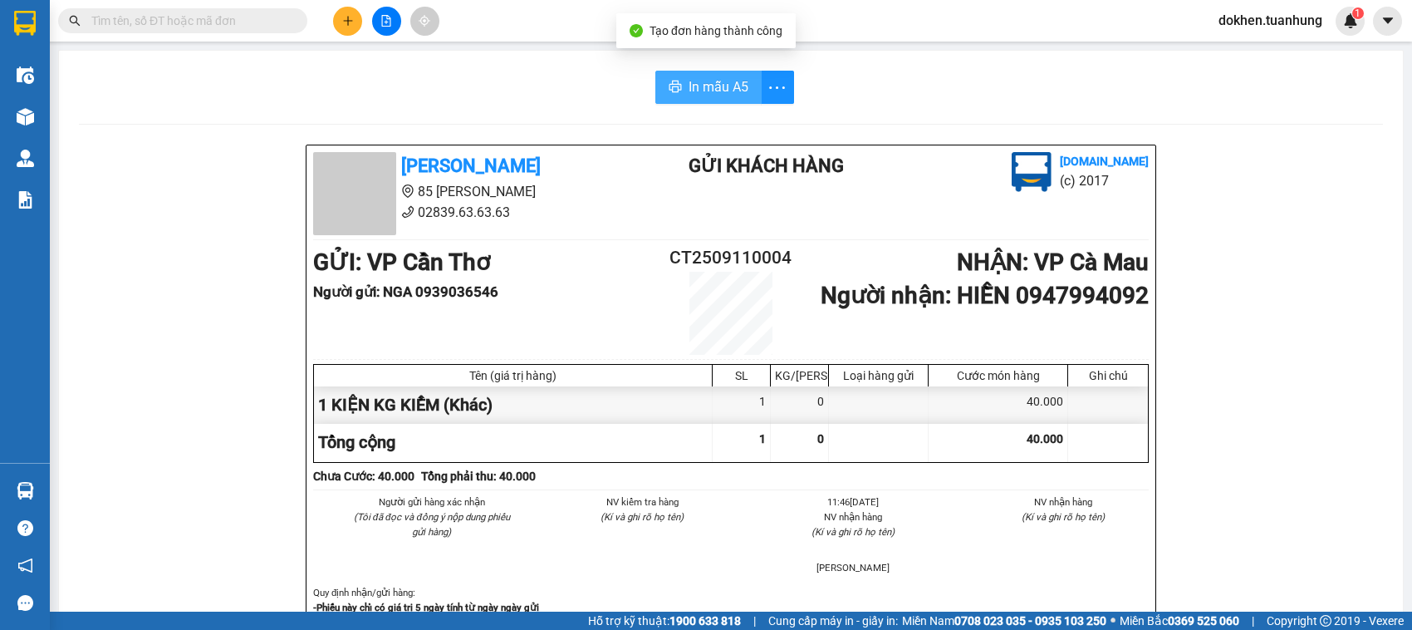
click at [698, 79] on span "In mẫu A5" at bounding box center [719, 86] width 60 height 21
